Goal: Task Accomplishment & Management: Use online tool/utility

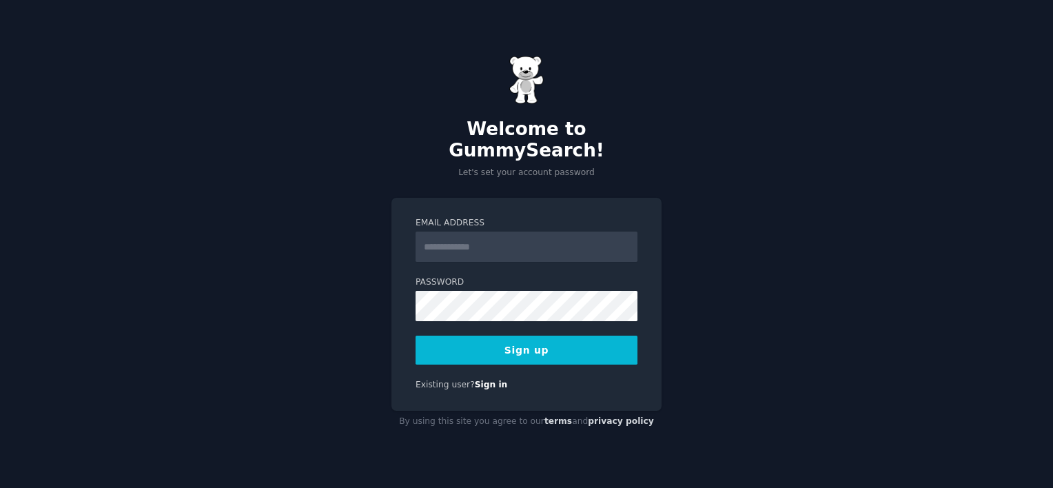
click at [438, 240] on input "Email Address" at bounding box center [527, 247] width 222 height 30
type input "**********"
click at [511, 336] on button "Sign up" at bounding box center [527, 350] width 222 height 29
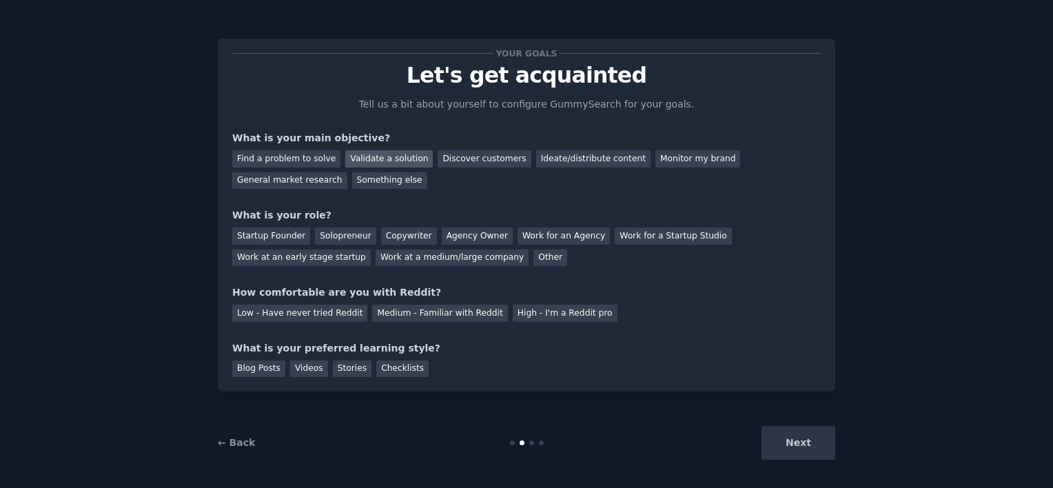
click at [365, 157] on div "Validate a solution" at bounding box center [389, 158] width 88 height 17
click at [281, 236] on div "Startup Founder" at bounding box center [271, 235] width 78 height 17
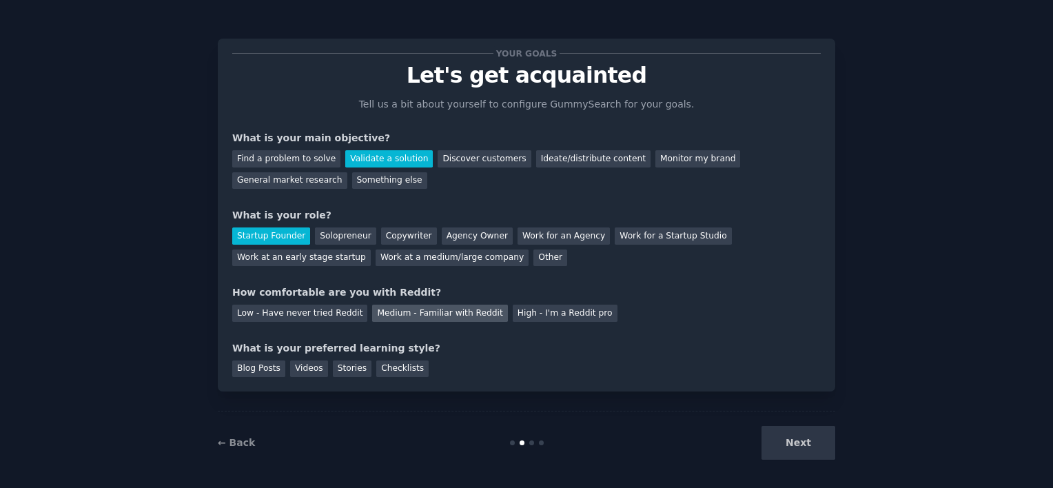
click at [409, 313] on div "Medium - Familiar with Reddit" at bounding box center [439, 313] width 135 height 17
click at [390, 369] on div "Checklists" at bounding box center [402, 368] width 52 height 17
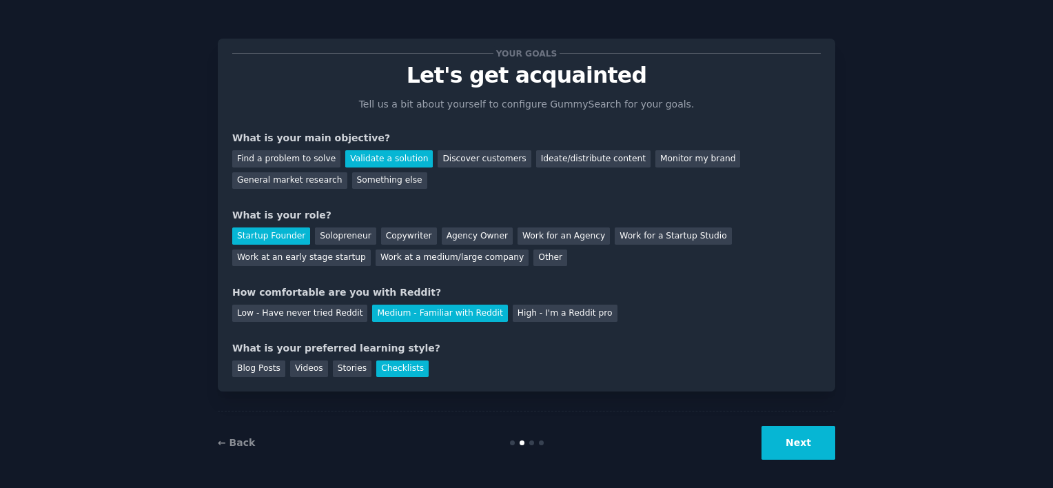
click at [797, 442] on button "Next" at bounding box center [799, 443] width 74 height 34
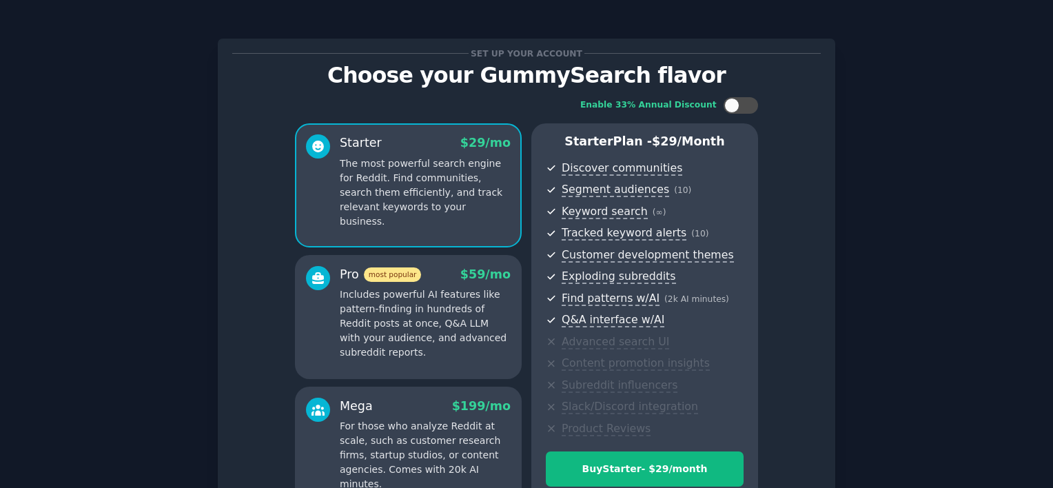
click at [814, 328] on div "Enable 33% Annual Discount Starter $ 29 /mo The most powerful search engine for…" at bounding box center [526, 304] width 589 height 433
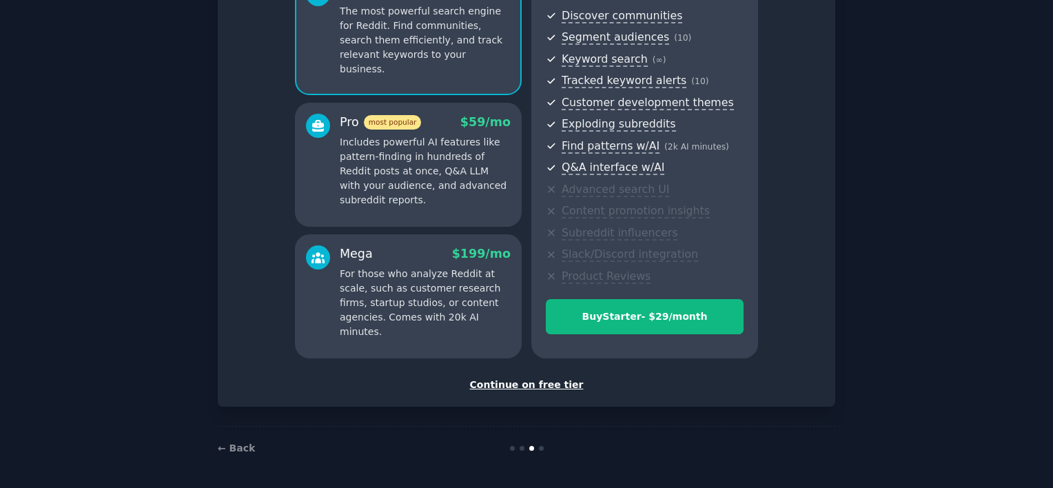
scroll to position [153, 0]
click at [525, 383] on div "Continue on free tier" at bounding box center [526, 384] width 589 height 14
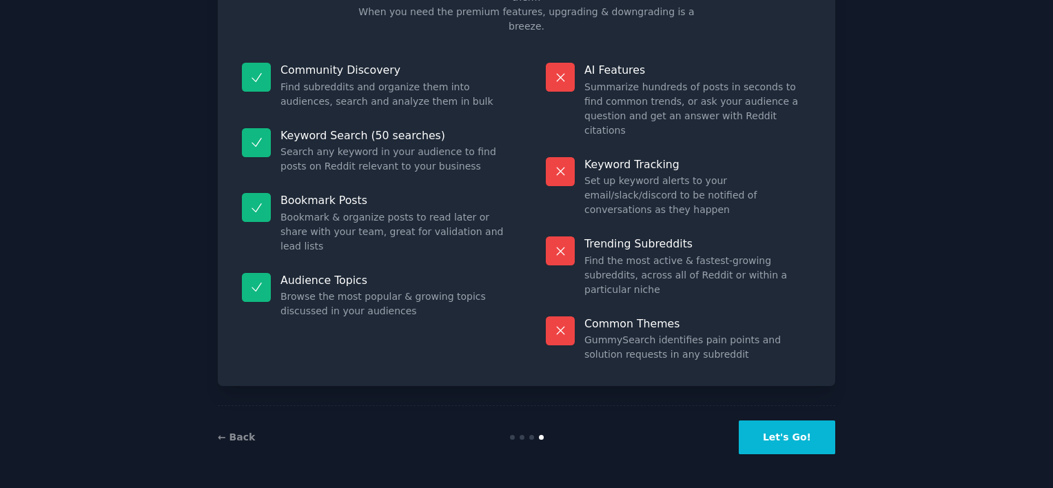
scroll to position [48, 0]
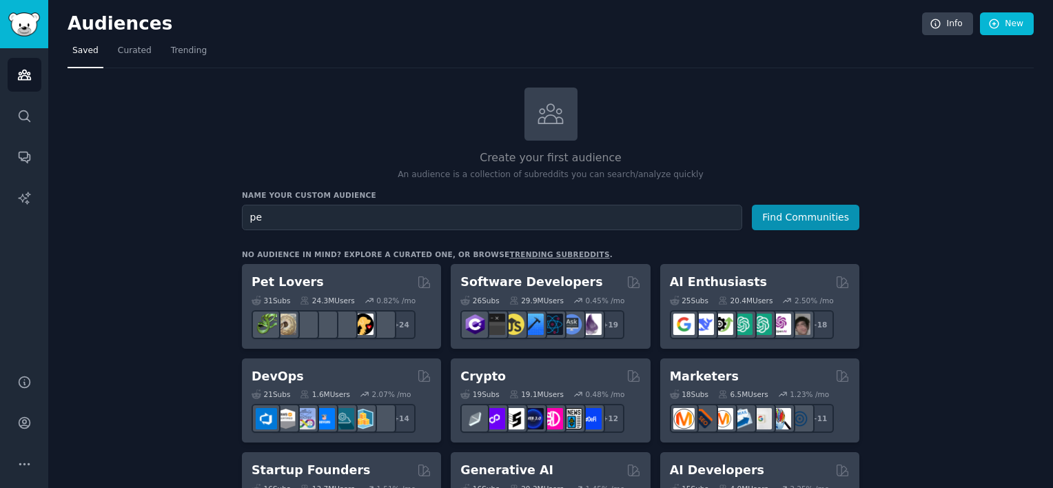
type input "p"
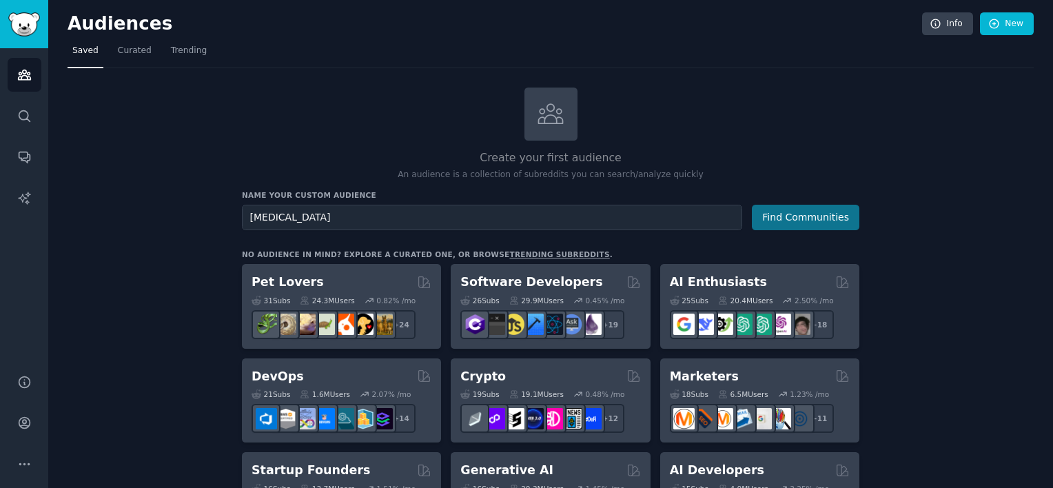
type input "[MEDICAL_DATA]"
click at [774, 215] on button "Find Communities" at bounding box center [806, 218] width 108 height 26
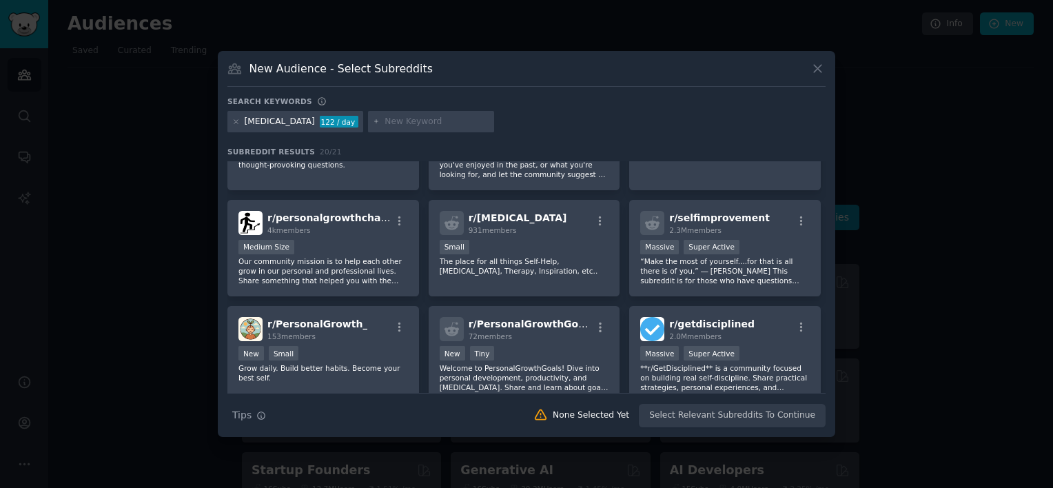
scroll to position [70, 0]
click at [798, 216] on icon "button" at bounding box center [801, 220] width 12 height 12
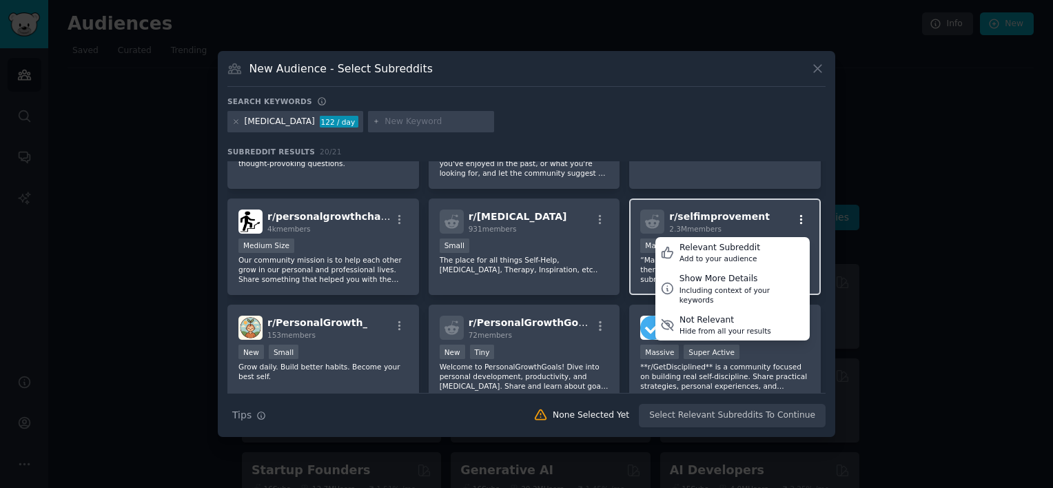
click at [798, 216] on icon "button" at bounding box center [801, 220] width 12 height 12
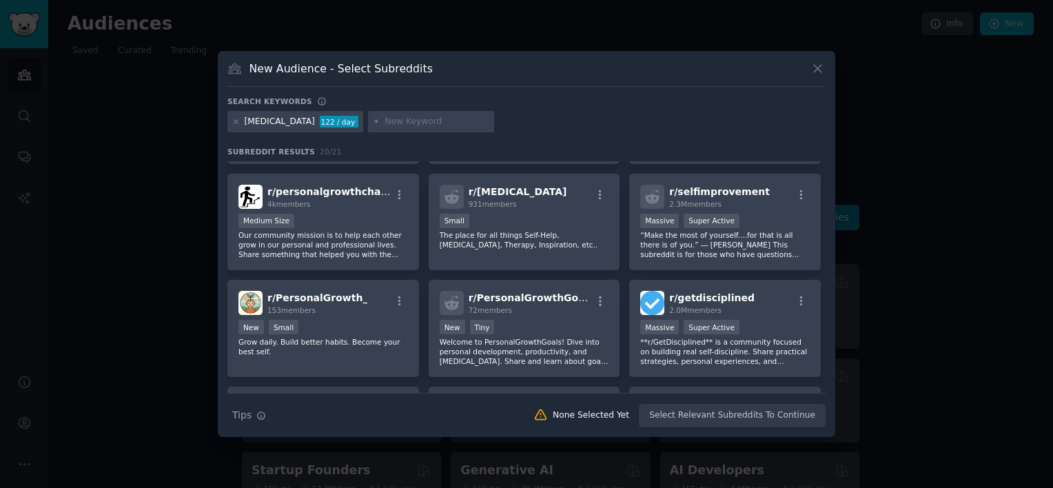
scroll to position [96, 0]
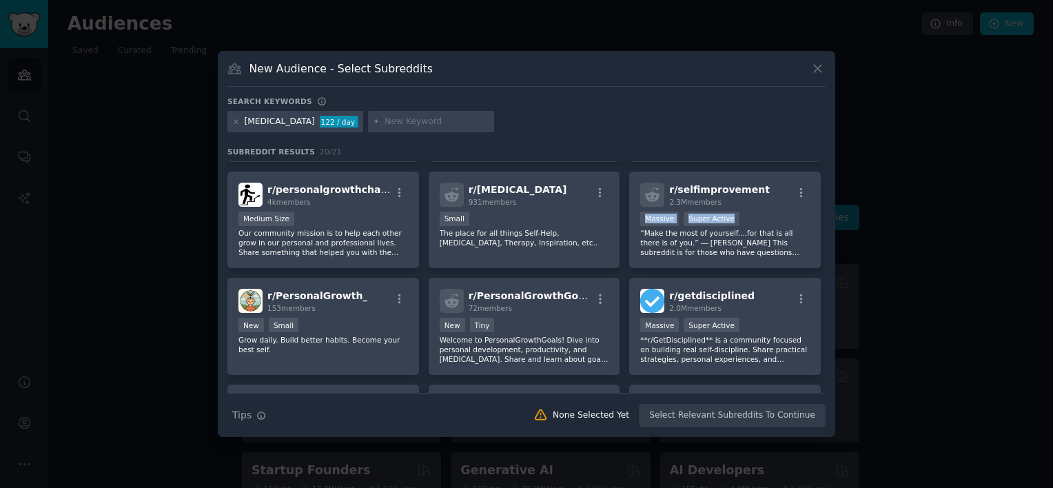
drag, startPoint x: 820, startPoint y: 221, endPoint x: 822, endPoint y: 187, distance: 33.1
click at [822, 187] on div "r/ AskReddit 57.0M members Massive Super Active r/AskReddit is the place to ask…" at bounding box center [526, 433] width 598 height 736
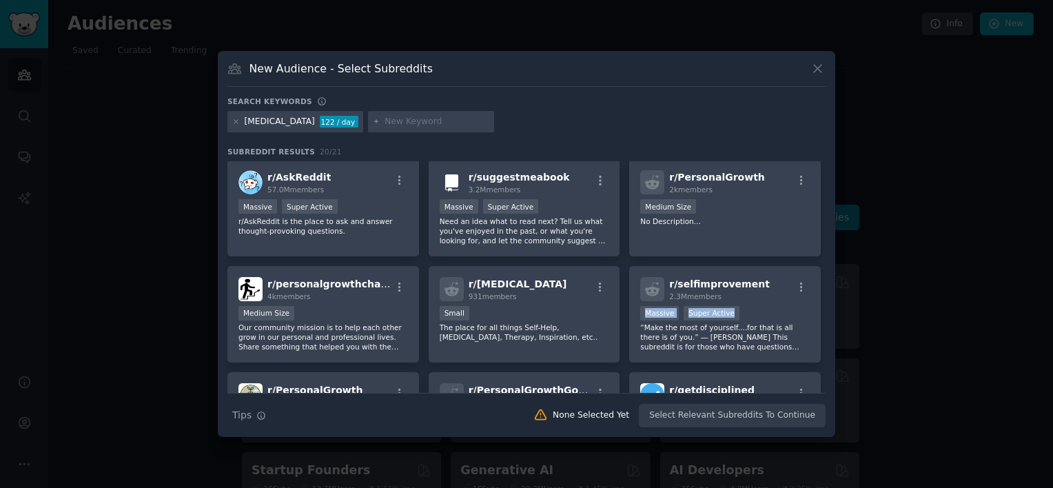
scroll to position [0, 0]
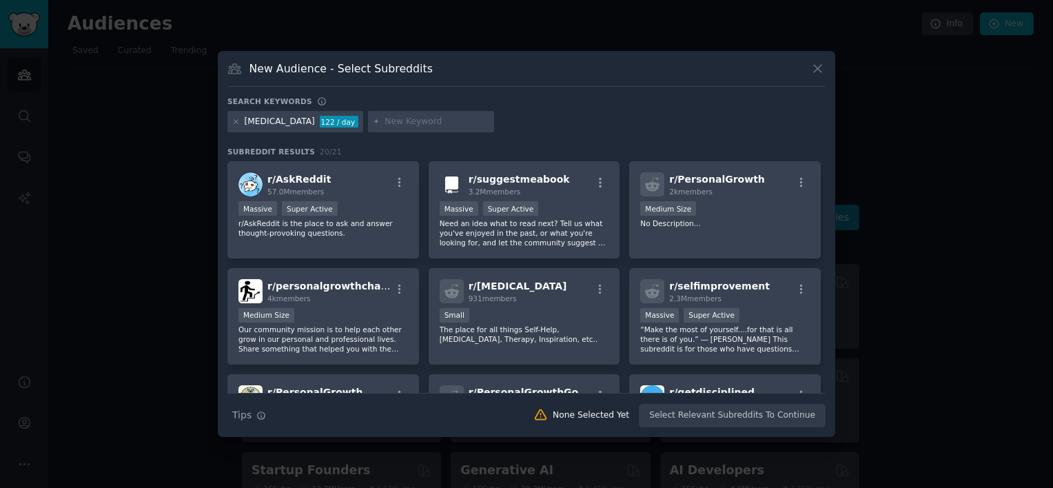
click at [385, 120] on input "text" at bounding box center [437, 122] width 105 height 12
type input "motivation"
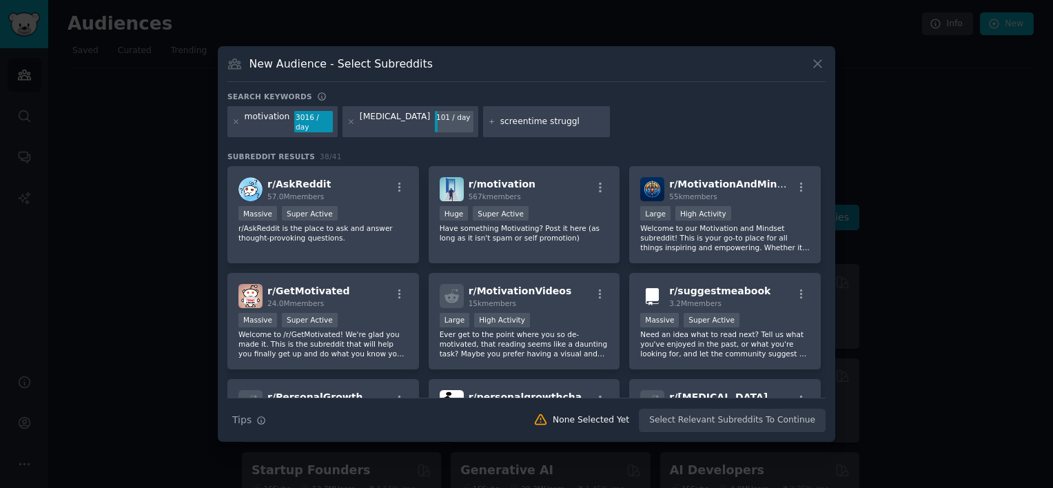
type input "screentime struggle"
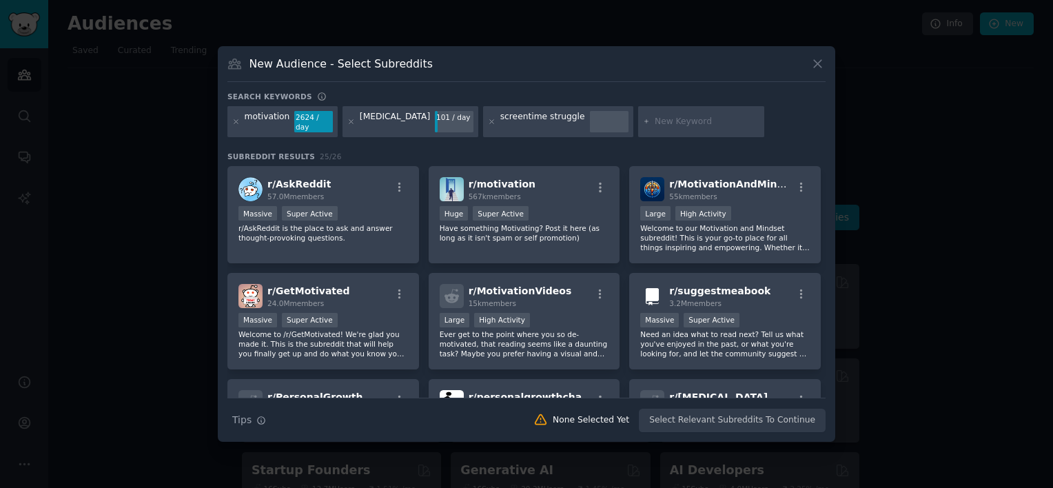
click at [821, 193] on div "r/ AskReddit 57.0M members Massive Super Active r/AskReddit is the place to ask…" at bounding box center [526, 374] width 598 height 416
click at [296, 179] on span "r/ AskReddit" at bounding box center [298, 184] width 63 height 11
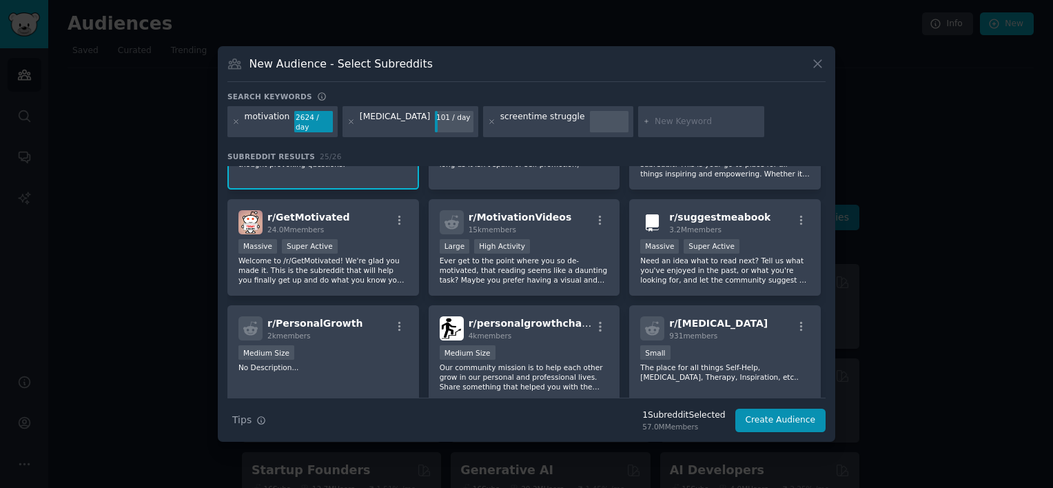
scroll to position [90, 0]
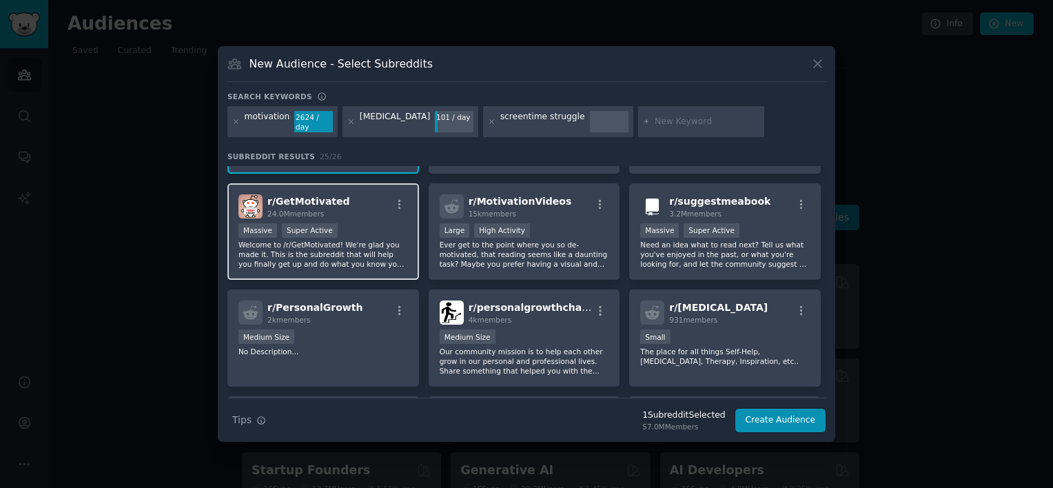
click at [308, 196] on span "r/ GetMotivated" at bounding box center [308, 201] width 83 height 11
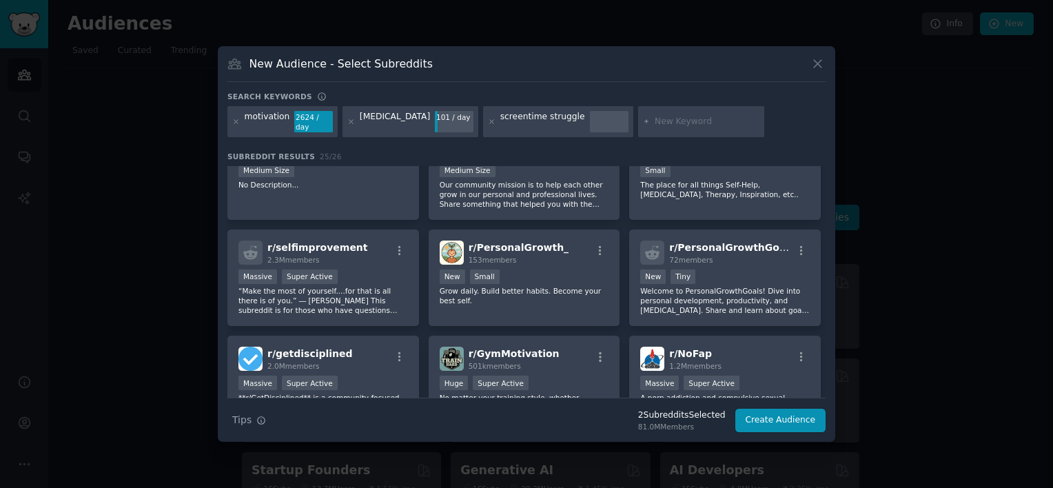
scroll to position [267, 0]
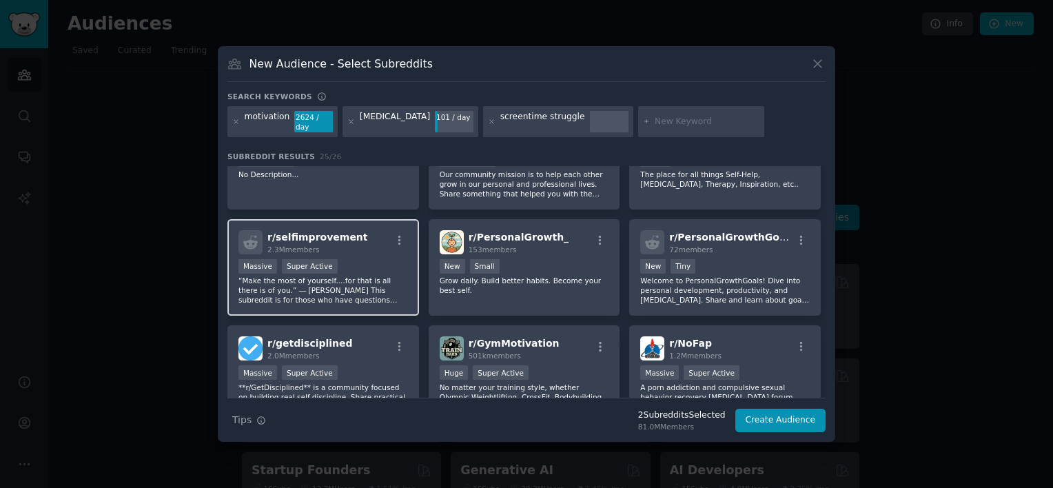
click at [320, 232] on span "r/ selfimprovement" at bounding box center [317, 237] width 101 height 11
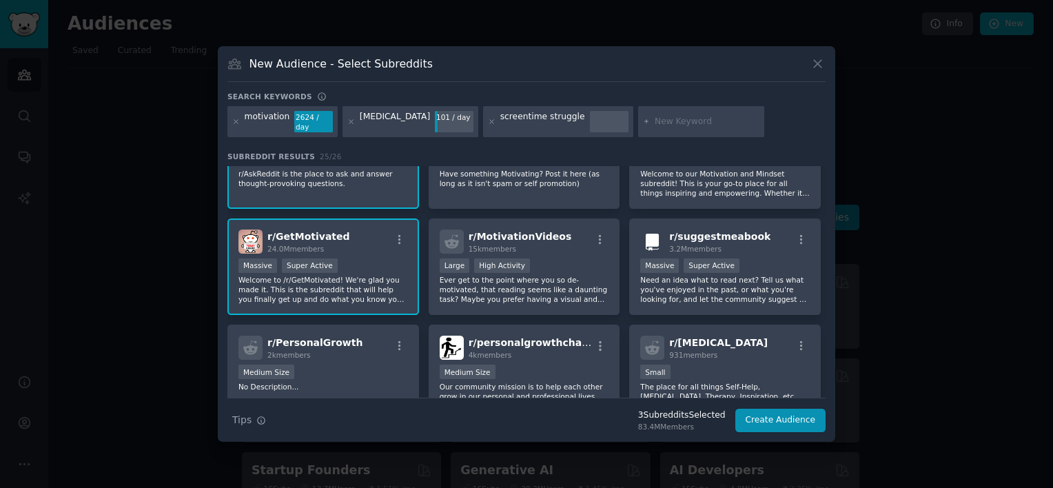
scroll to position [50, 0]
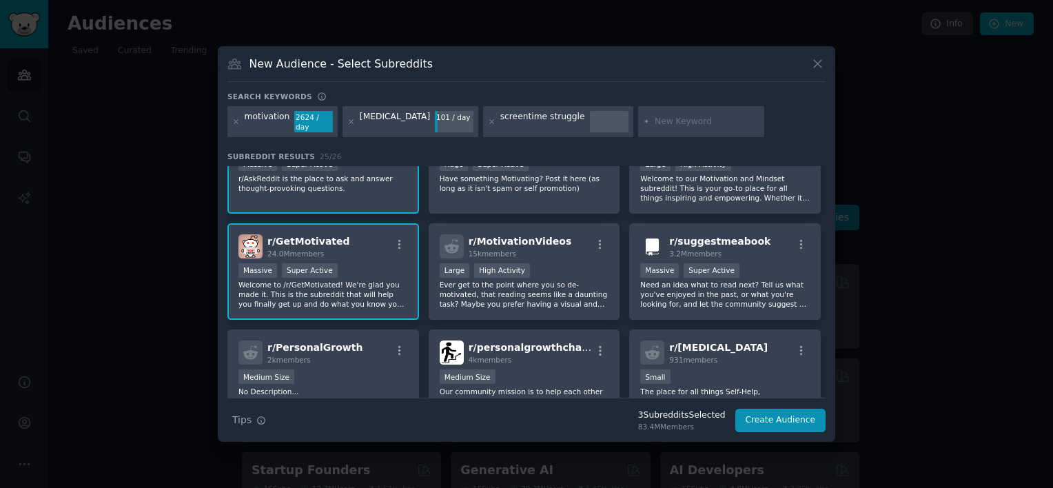
click at [537, 125] on div "screentime struggle" at bounding box center [542, 122] width 85 height 22
click at [655, 121] on input "text" at bounding box center [707, 122] width 105 height 12
click at [488, 121] on icon at bounding box center [492, 122] width 8 height 8
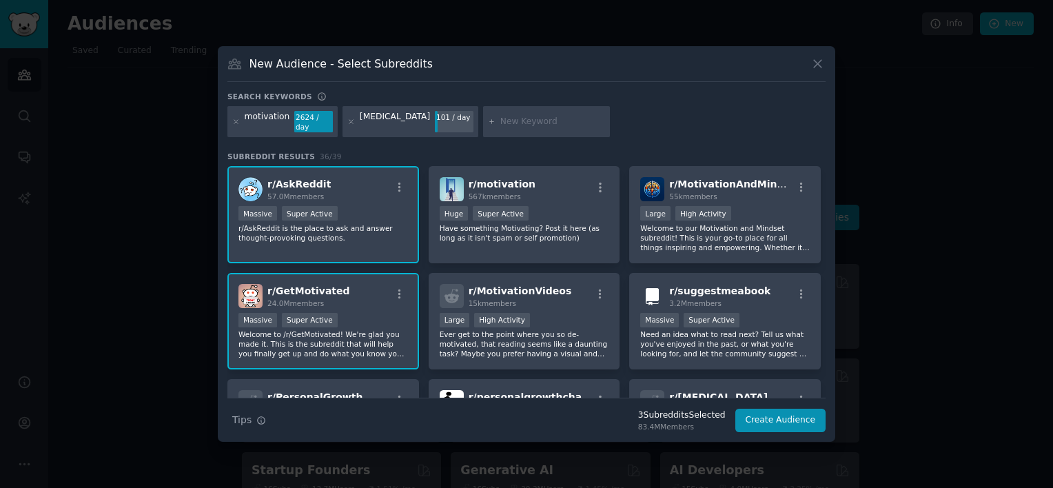
click at [662, 119] on div "motivation 2624 / day [MEDICAL_DATA] 101 / day" at bounding box center [526, 124] width 598 height 37
click at [541, 127] on input "text" at bounding box center [552, 122] width 105 height 12
type input "gamification"
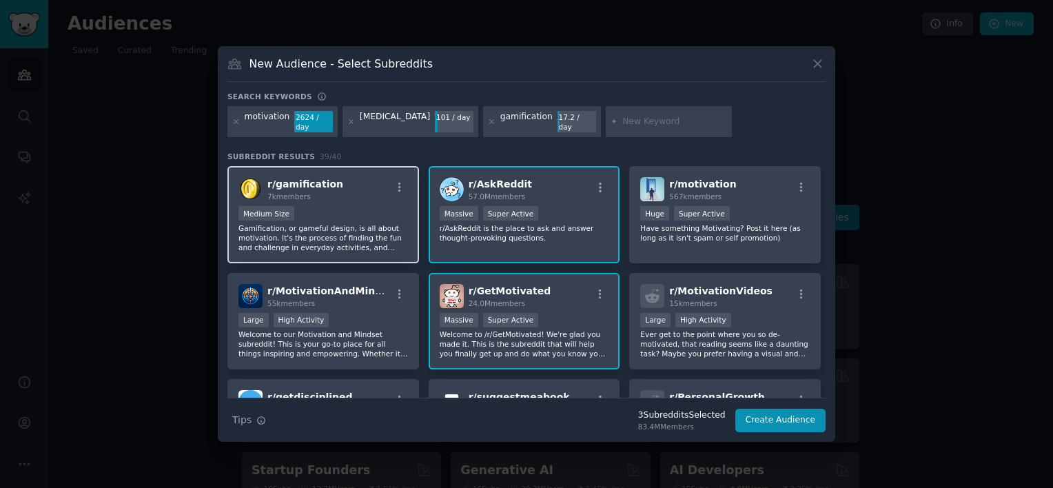
click at [322, 179] on span "r/ gamification" at bounding box center [305, 184] width 76 height 11
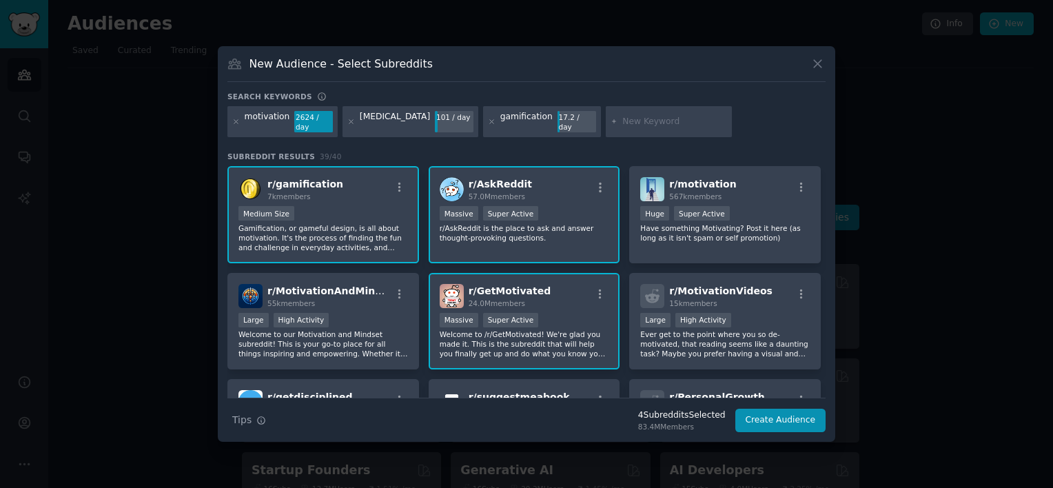
click at [622, 121] on input "text" at bounding box center [674, 122] width 105 height 12
click at [294, 182] on span "r/ gamification" at bounding box center [305, 184] width 76 height 11
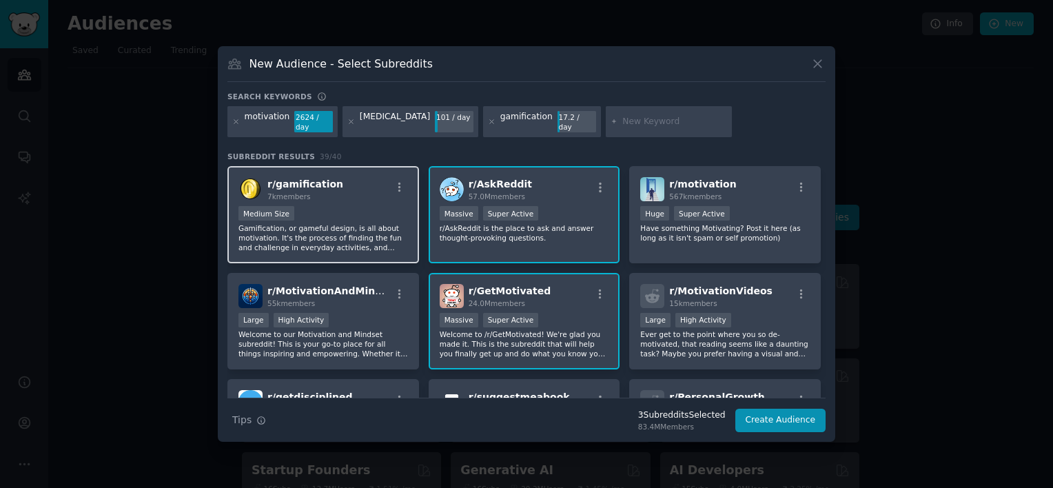
click at [323, 179] on span "r/ gamification" at bounding box center [305, 184] width 76 height 11
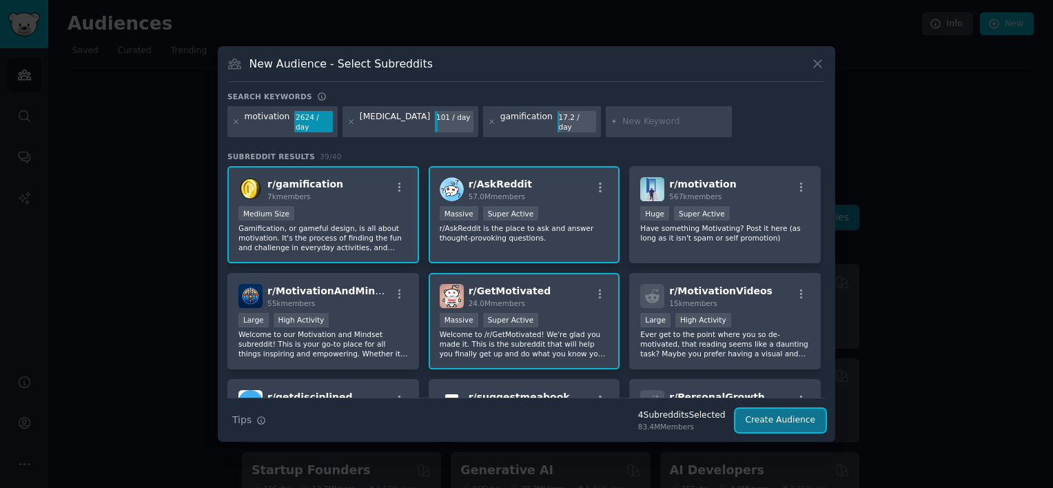
click at [780, 416] on button "Create Audience" at bounding box center [780, 420] width 91 height 23
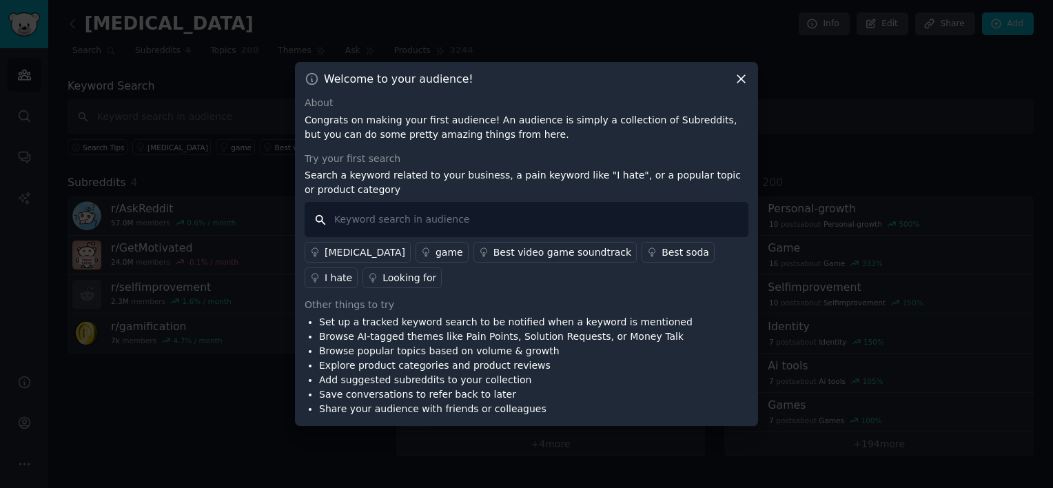
click at [405, 221] on input "text" at bounding box center [527, 219] width 444 height 35
click at [739, 77] on icon at bounding box center [741, 79] width 14 height 14
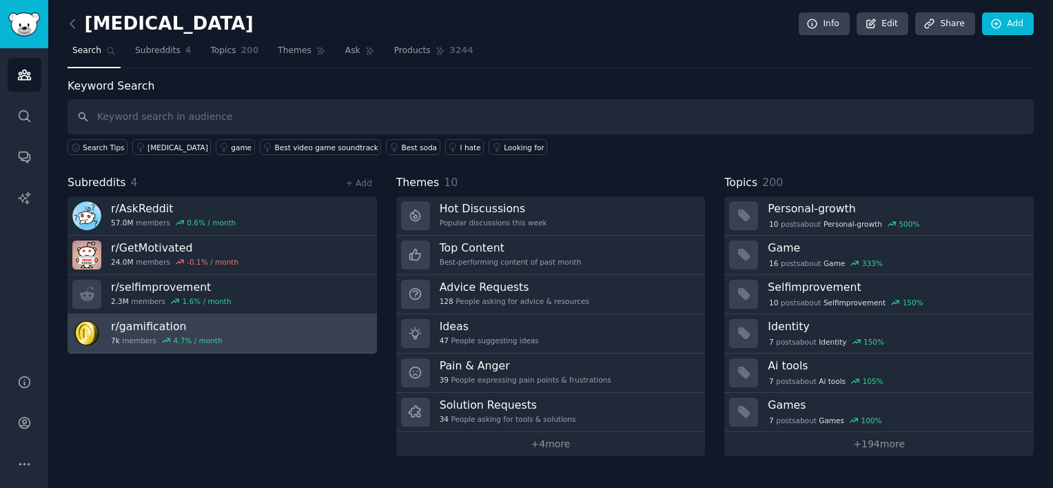
click at [142, 323] on h3 "r/ gamification" at bounding box center [167, 326] width 112 height 14
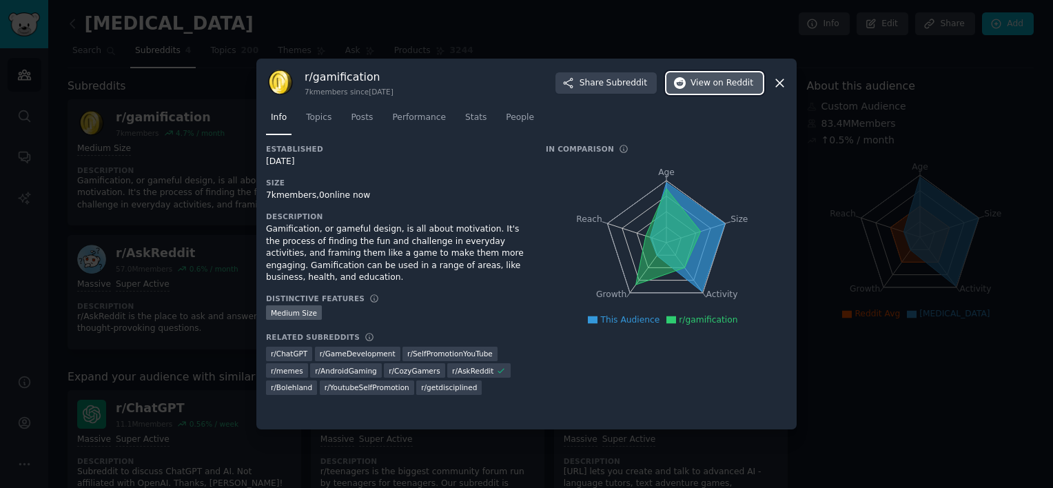
click at [706, 80] on span "View on Reddit" at bounding box center [722, 83] width 63 height 12
